Goal: Information Seeking & Learning: Check status

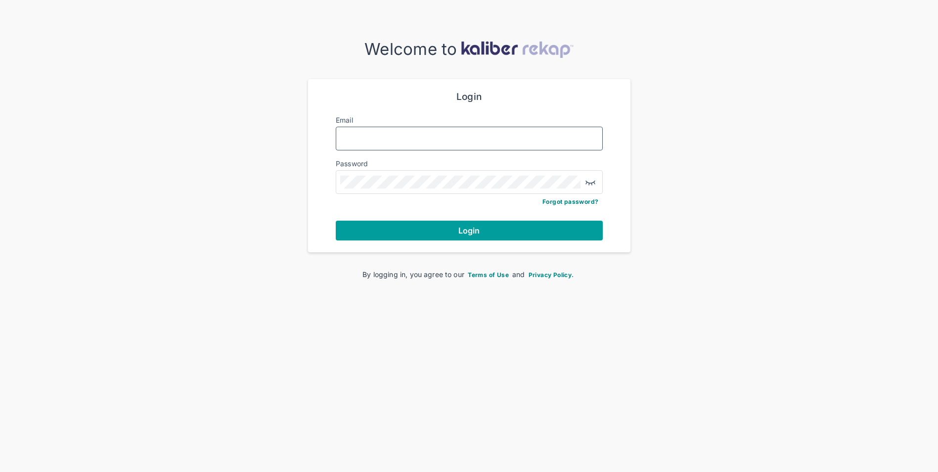
type input "**********"
click at [476, 231] on span "Login" at bounding box center [470, 231] width 22 height 10
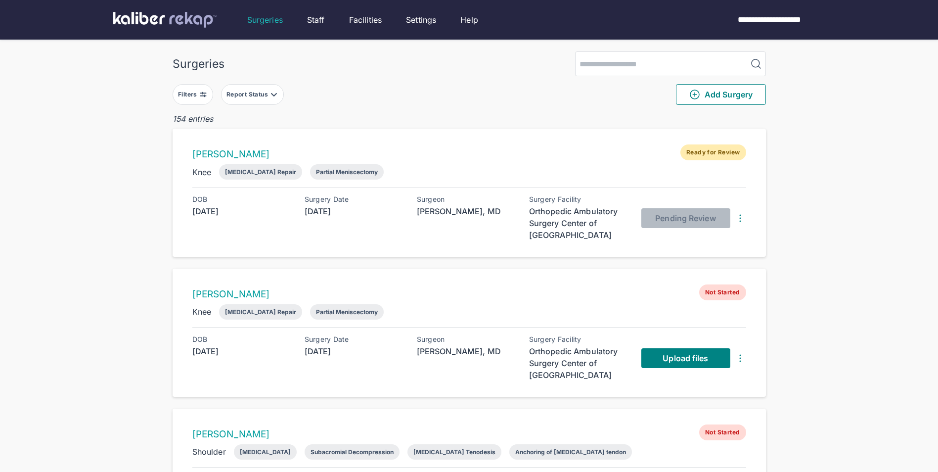
click at [206, 90] on button "Filters" at bounding box center [193, 94] width 41 height 21
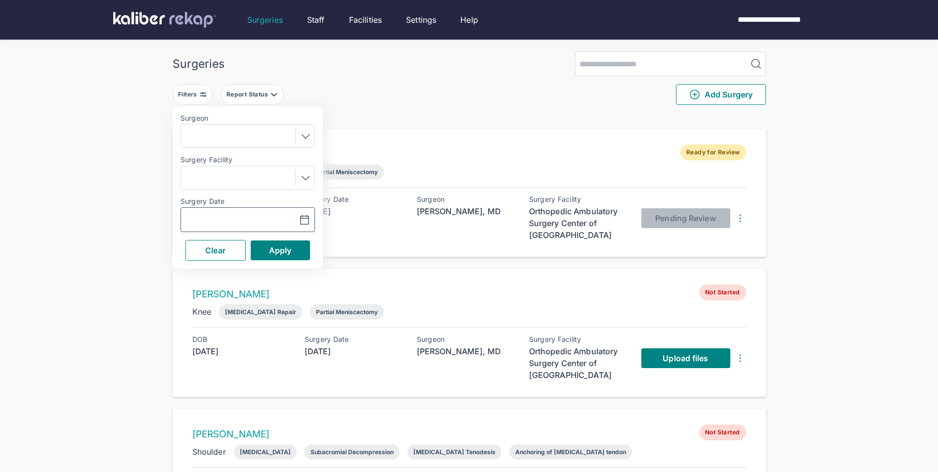
click at [301, 217] on icon "button" at bounding box center [304, 219] width 8 height 9
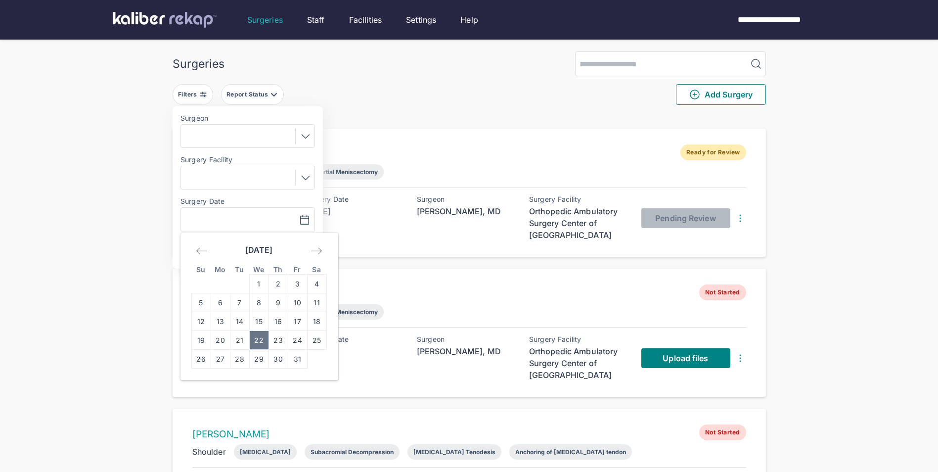
click at [260, 337] on td "22" at bounding box center [258, 340] width 19 height 19
type input "**********"
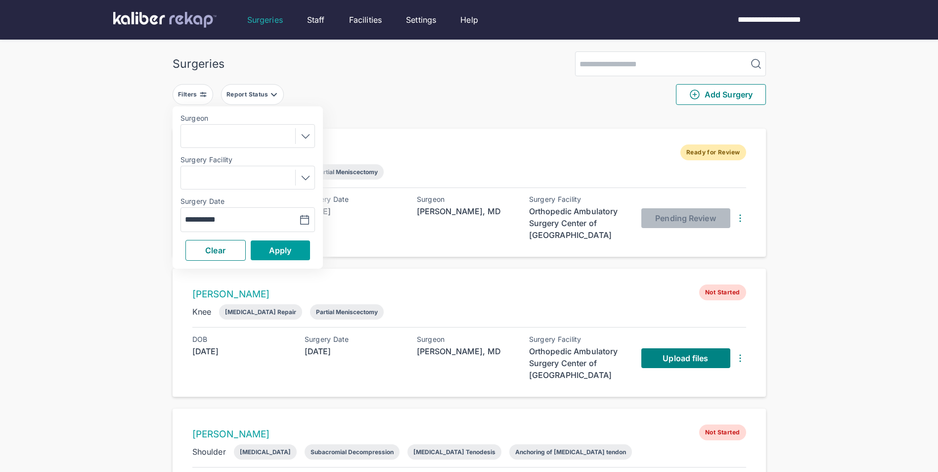
click at [278, 251] on span "Apply" at bounding box center [280, 250] width 23 height 10
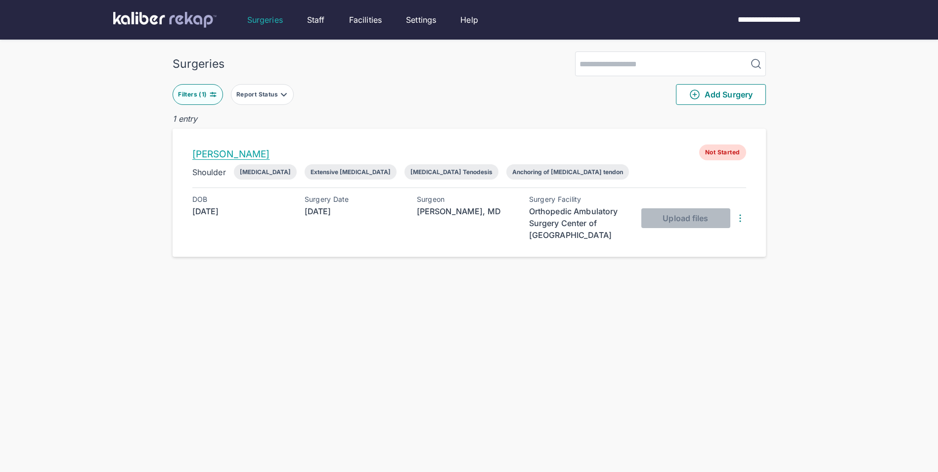
click at [225, 151] on link "[PERSON_NAME]" at bounding box center [231, 153] width 78 height 11
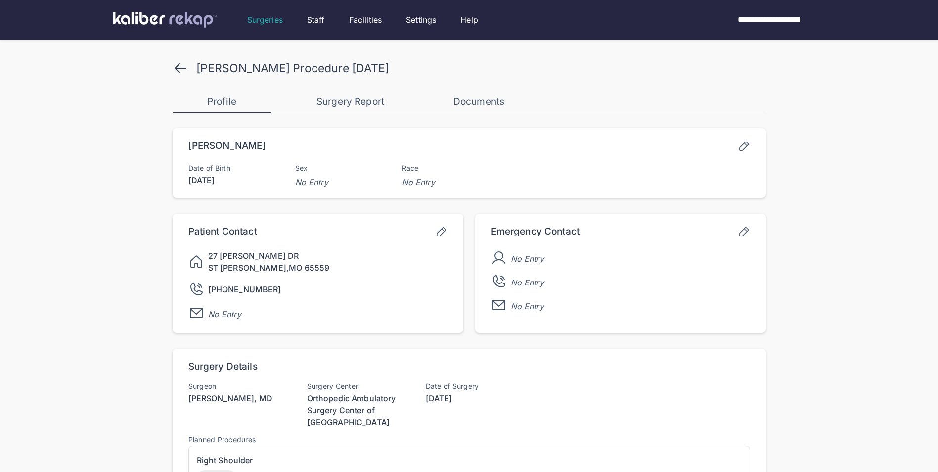
click at [745, 145] on icon at bounding box center [744, 146] width 12 height 12
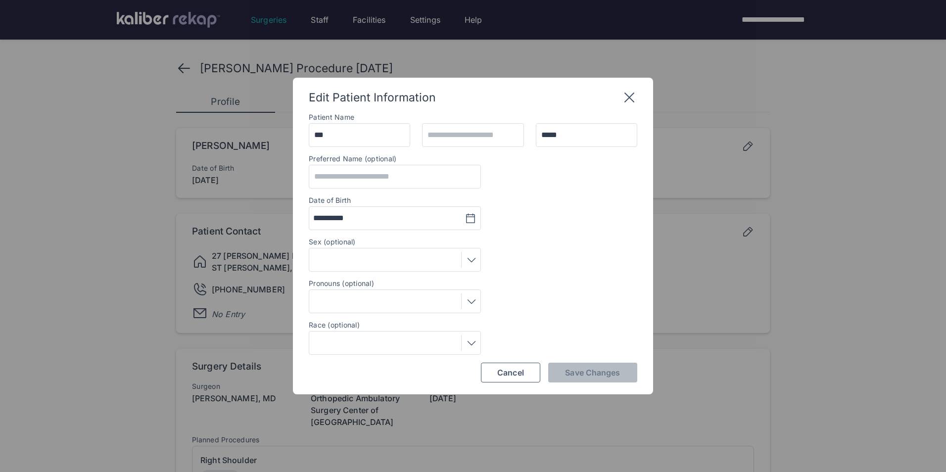
click at [629, 101] on icon at bounding box center [629, 98] width 16 height 16
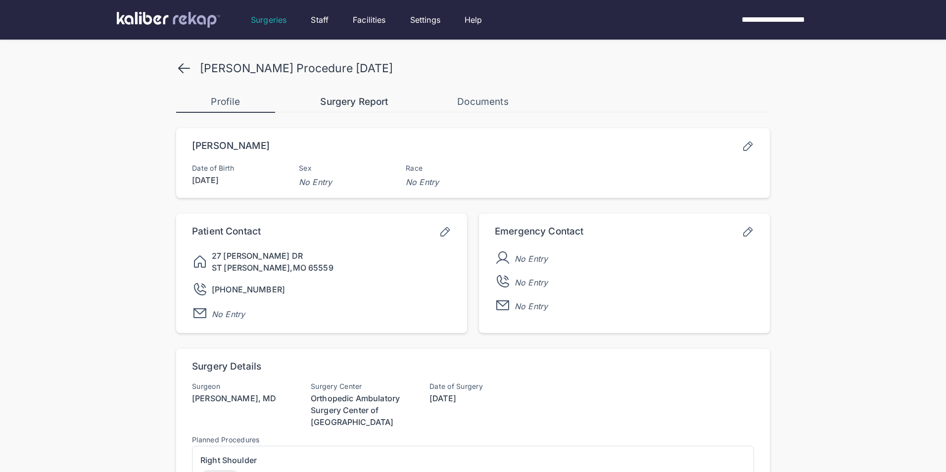
click at [376, 100] on div "Surgery Report" at bounding box center [354, 102] width 99 height 12
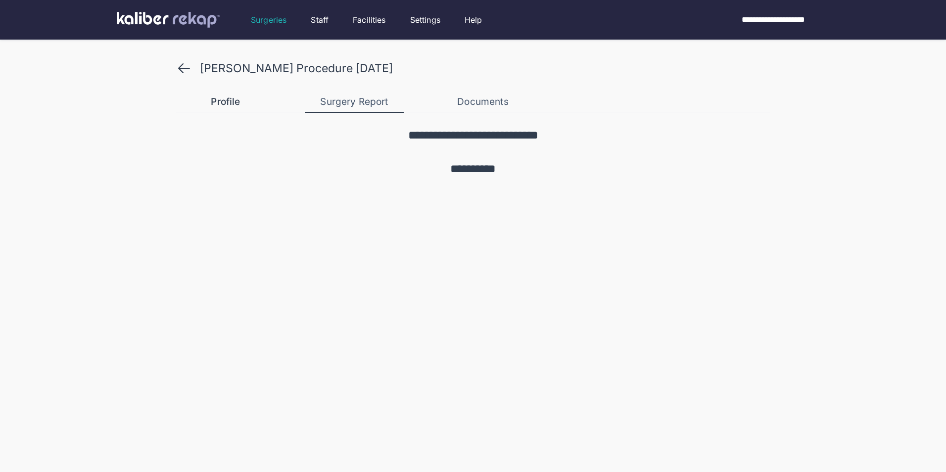
click at [229, 101] on div "Profile" at bounding box center [225, 102] width 99 height 12
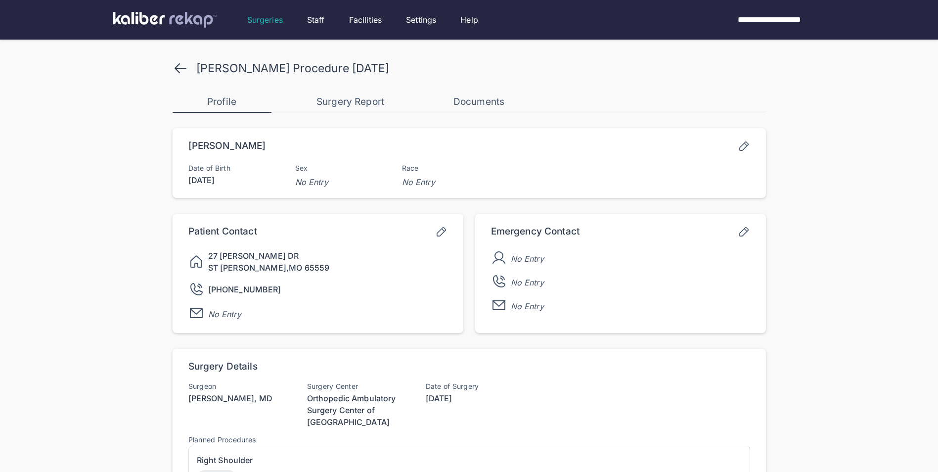
click at [176, 62] on icon at bounding box center [181, 68] width 16 height 16
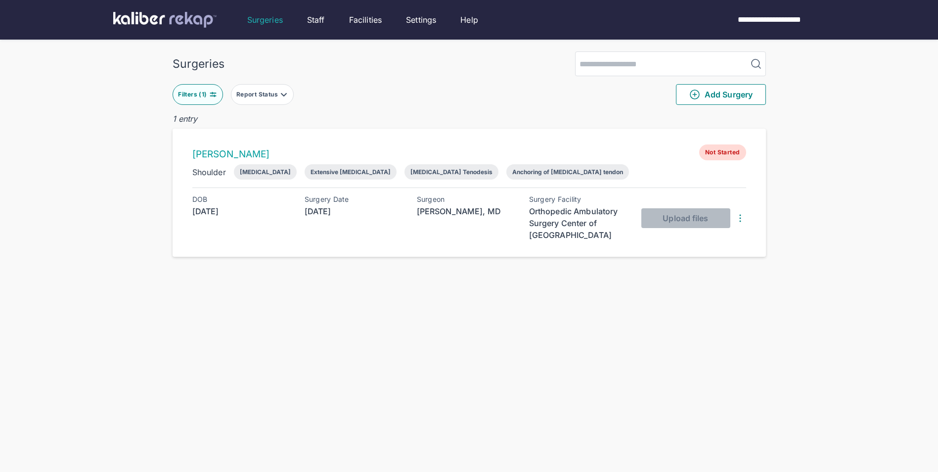
click at [213, 95] on img at bounding box center [213, 95] width 8 height 8
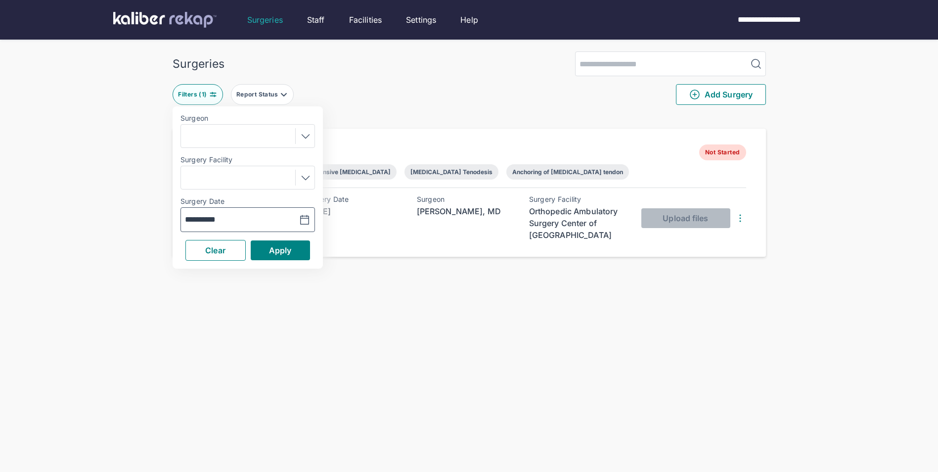
click at [305, 217] on icon "button" at bounding box center [305, 220] width 12 height 12
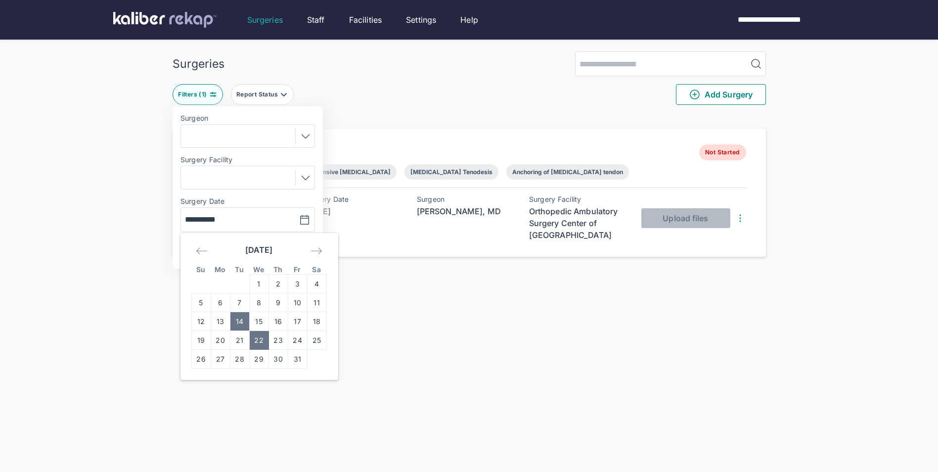
click at [239, 317] on td "14" at bounding box center [239, 321] width 19 height 19
type input "**********"
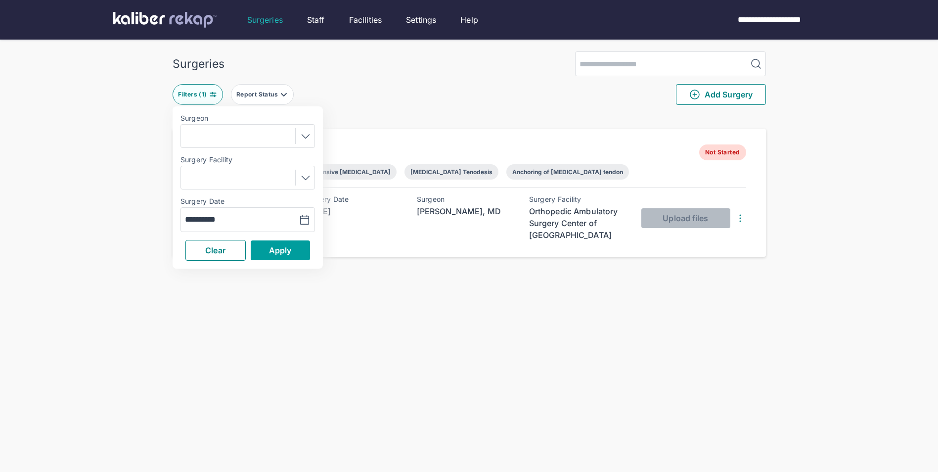
click at [276, 248] on span "Apply" at bounding box center [280, 250] width 23 height 10
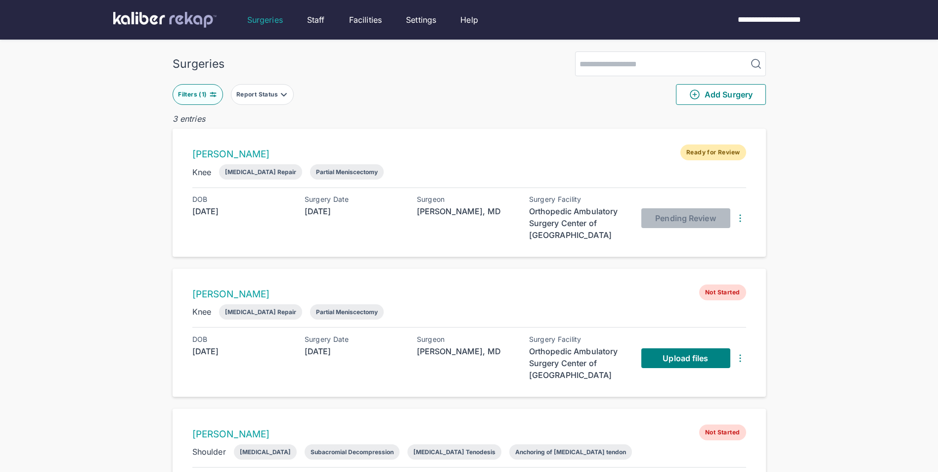
click at [212, 93] on img at bounding box center [213, 95] width 8 height 8
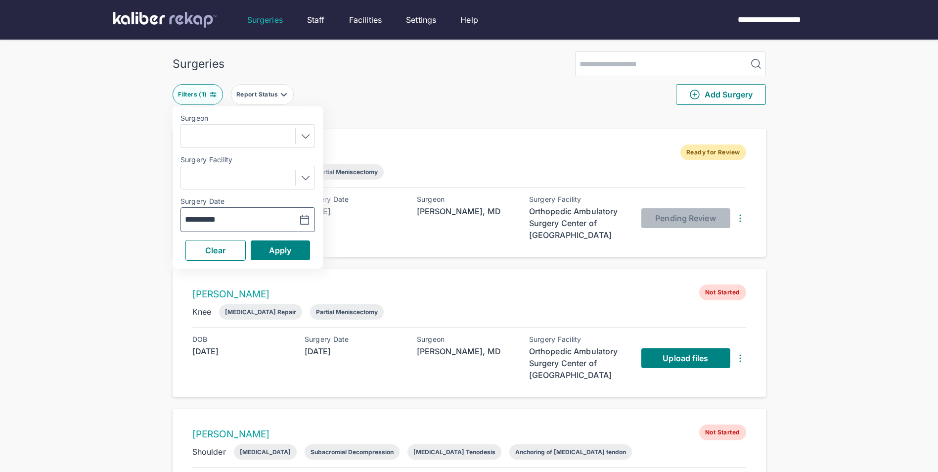
click at [306, 218] on icon "button" at bounding box center [305, 220] width 12 height 12
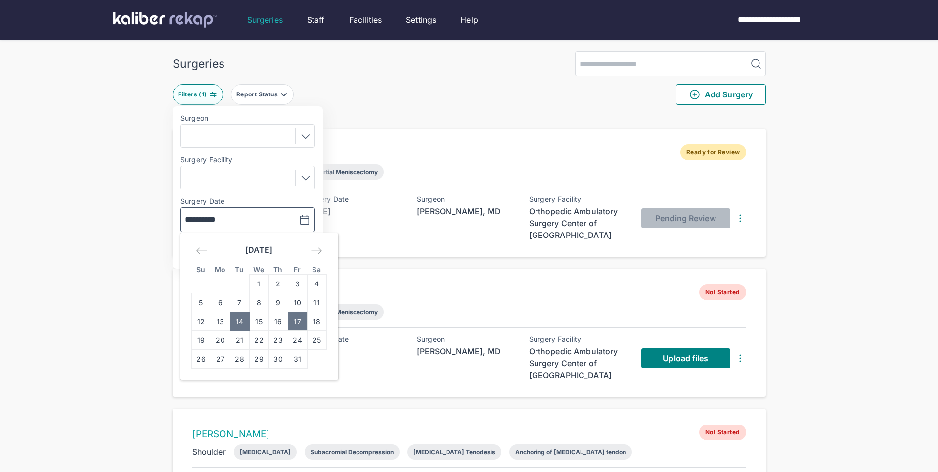
click at [299, 323] on td "17" at bounding box center [297, 321] width 19 height 19
type input "**********"
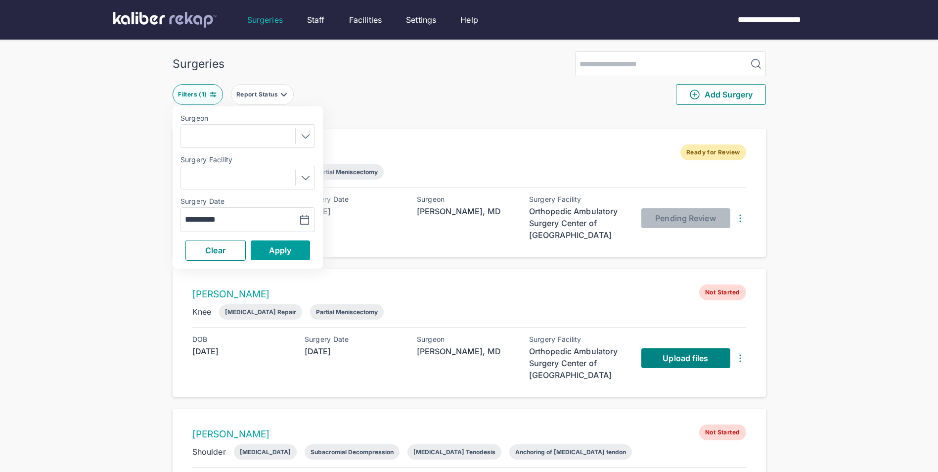
click at [286, 247] on span "Apply" at bounding box center [280, 250] width 23 height 10
